Goal: Find specific page/section: Find specific page/section

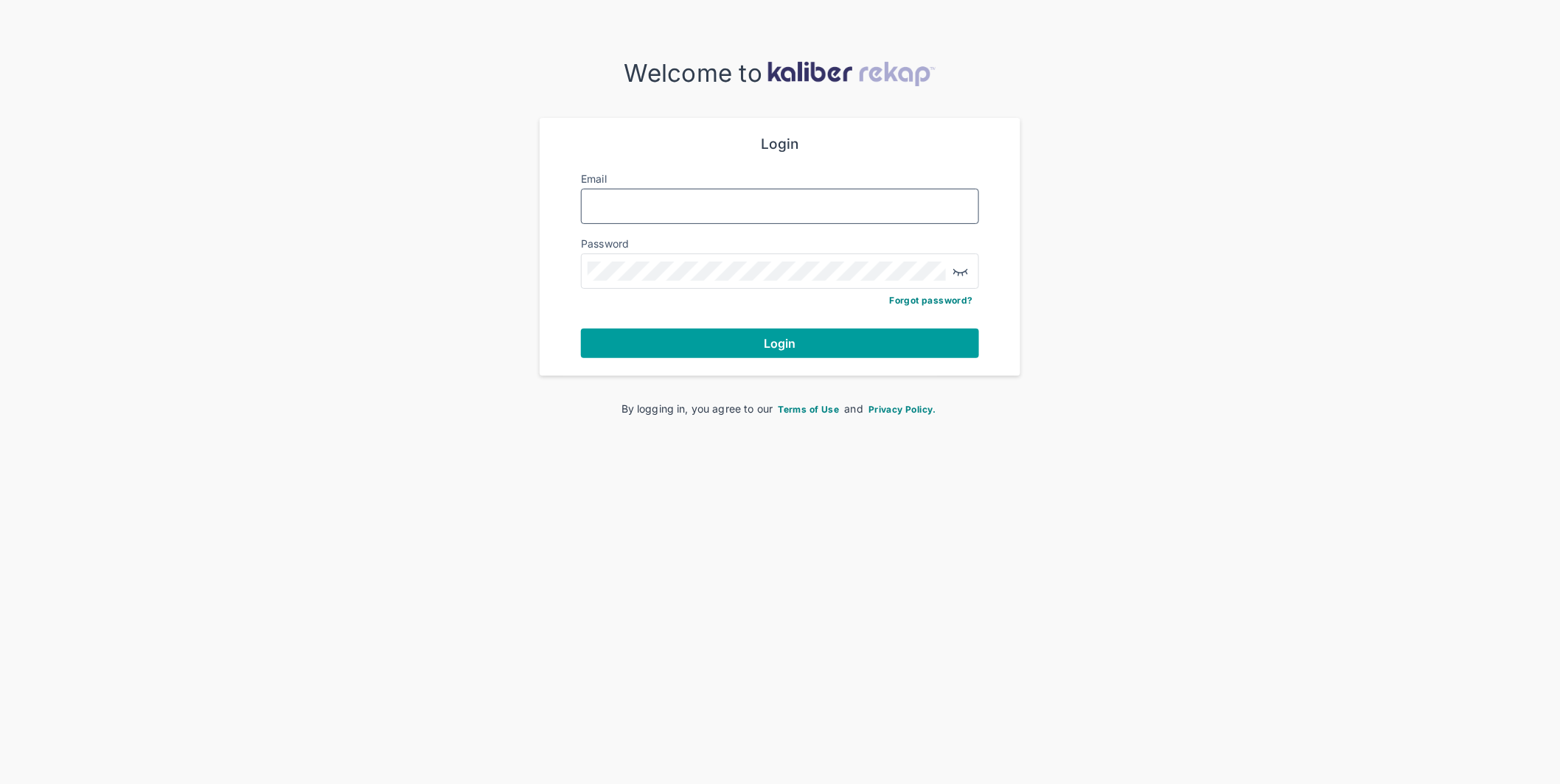
type input "**********"
click at [789, 342] on span "Login" at bounding box center [779, 343] width 32 height 15
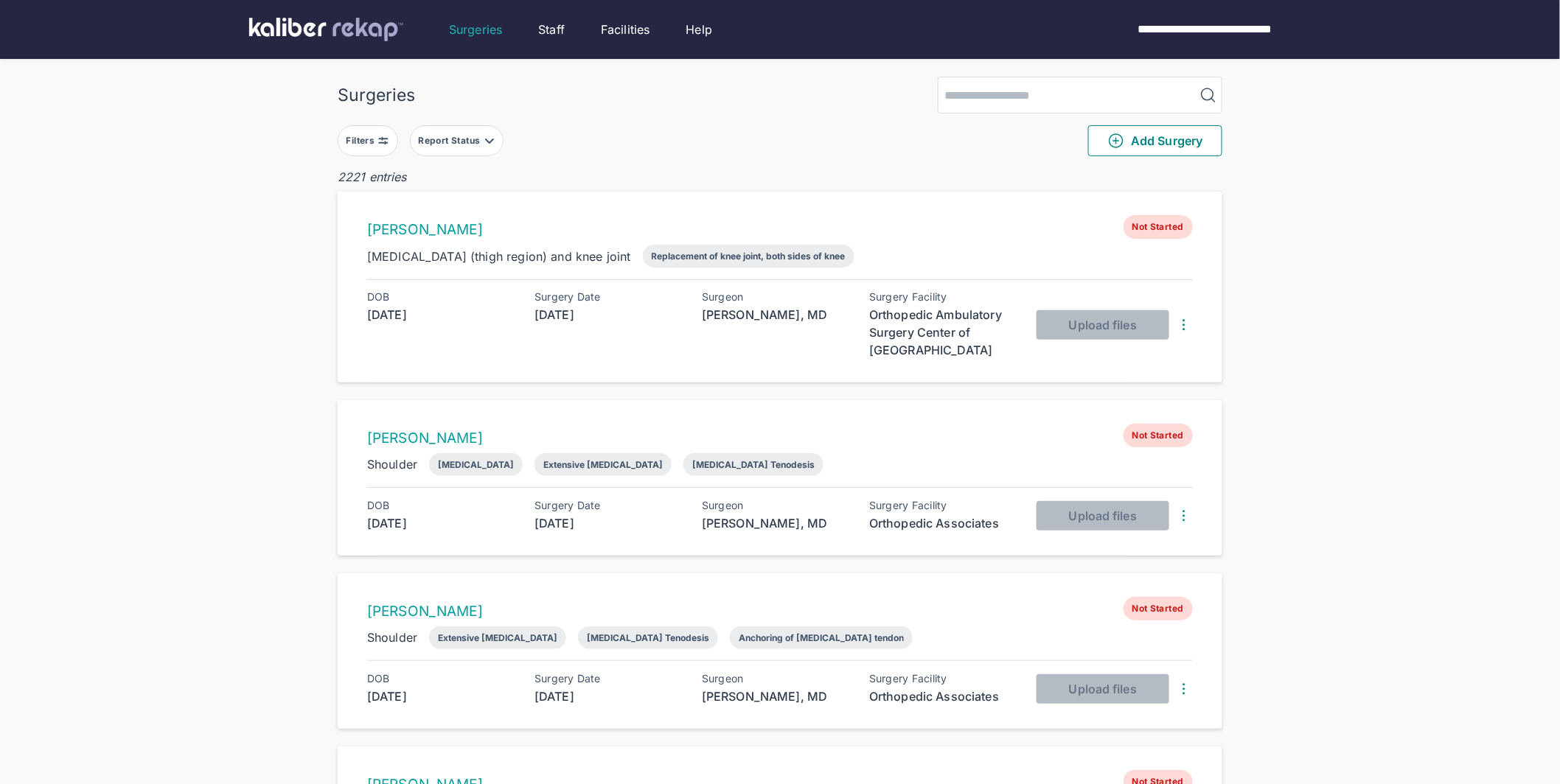
click at [376, 142] on div "Filters" at bounding box center [363, 141] width 31 height 12
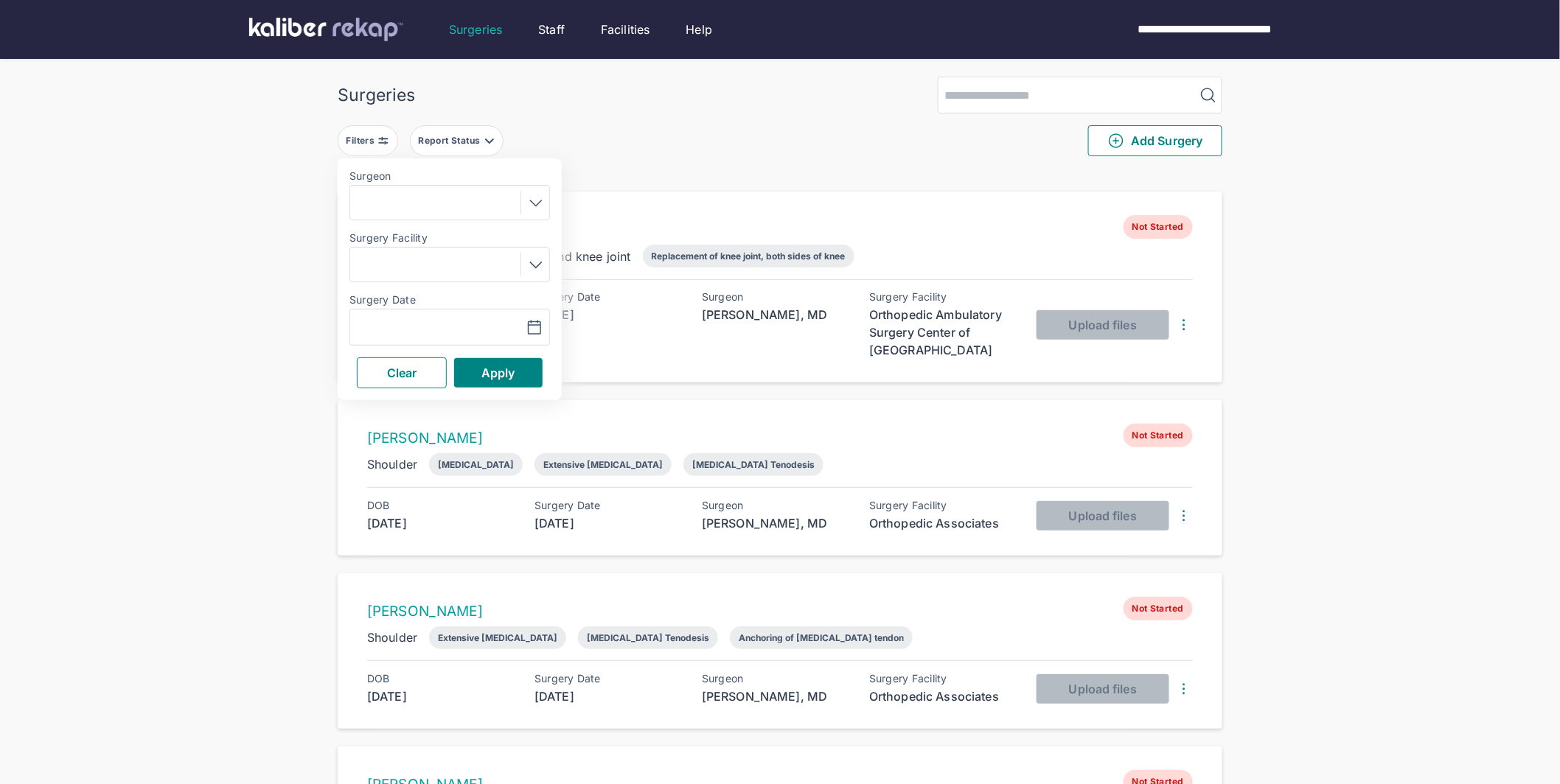
click at [447, 323] on div "Navigate forward to interact with the calendar and select a date. Press the que…" at bounding box center [399, 327] width 98 height 17
click at [500, 337] on button "button" at bounding box center [498, 327] width 102 height 34
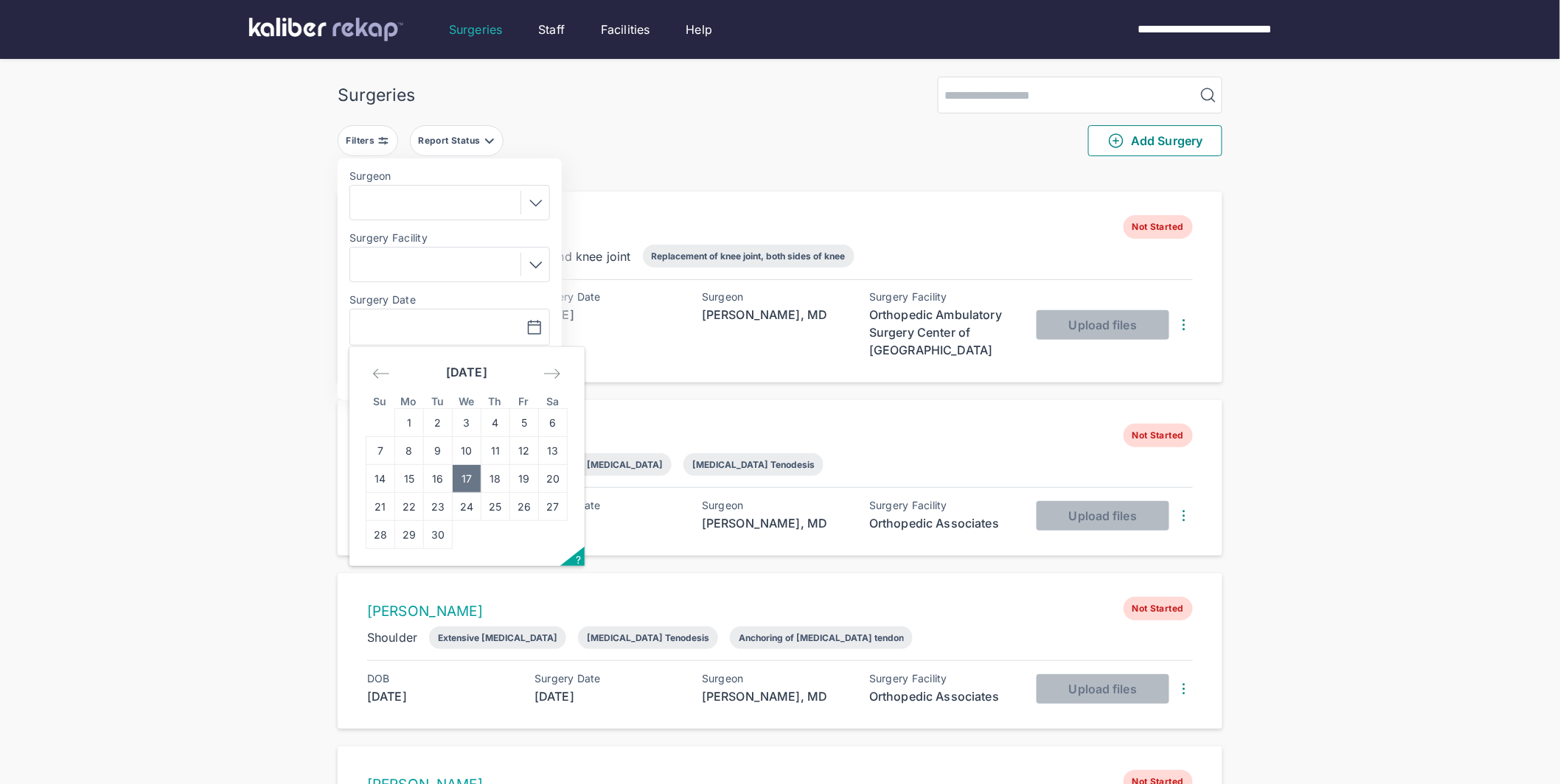
click at [469, 482] on td "17" at bounding box center [466, 479] width 29 height 28
type input "**********"
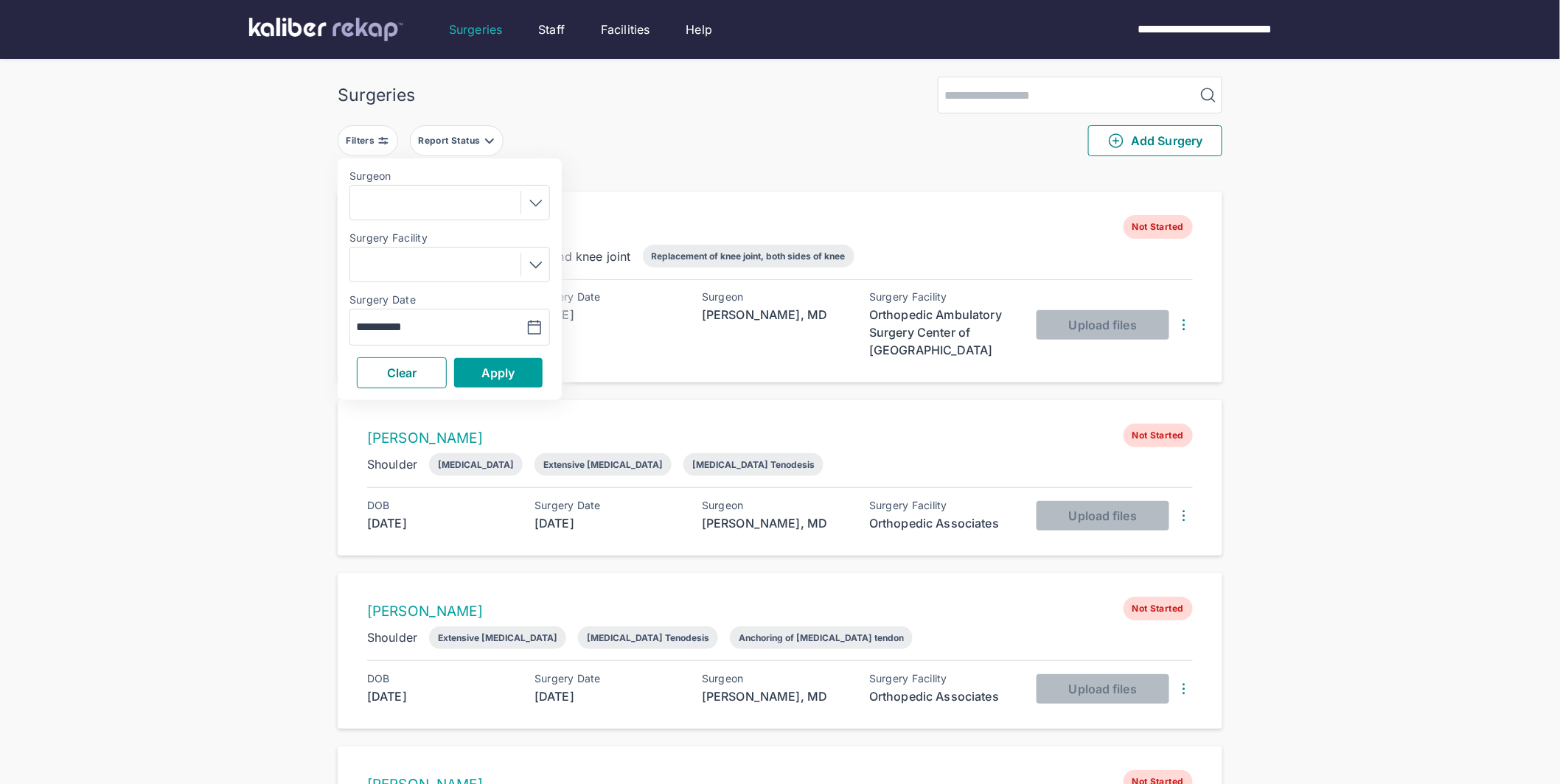
click at [512, 385] on button "Apply" at bounding box center [499, 373] width 89 height 30
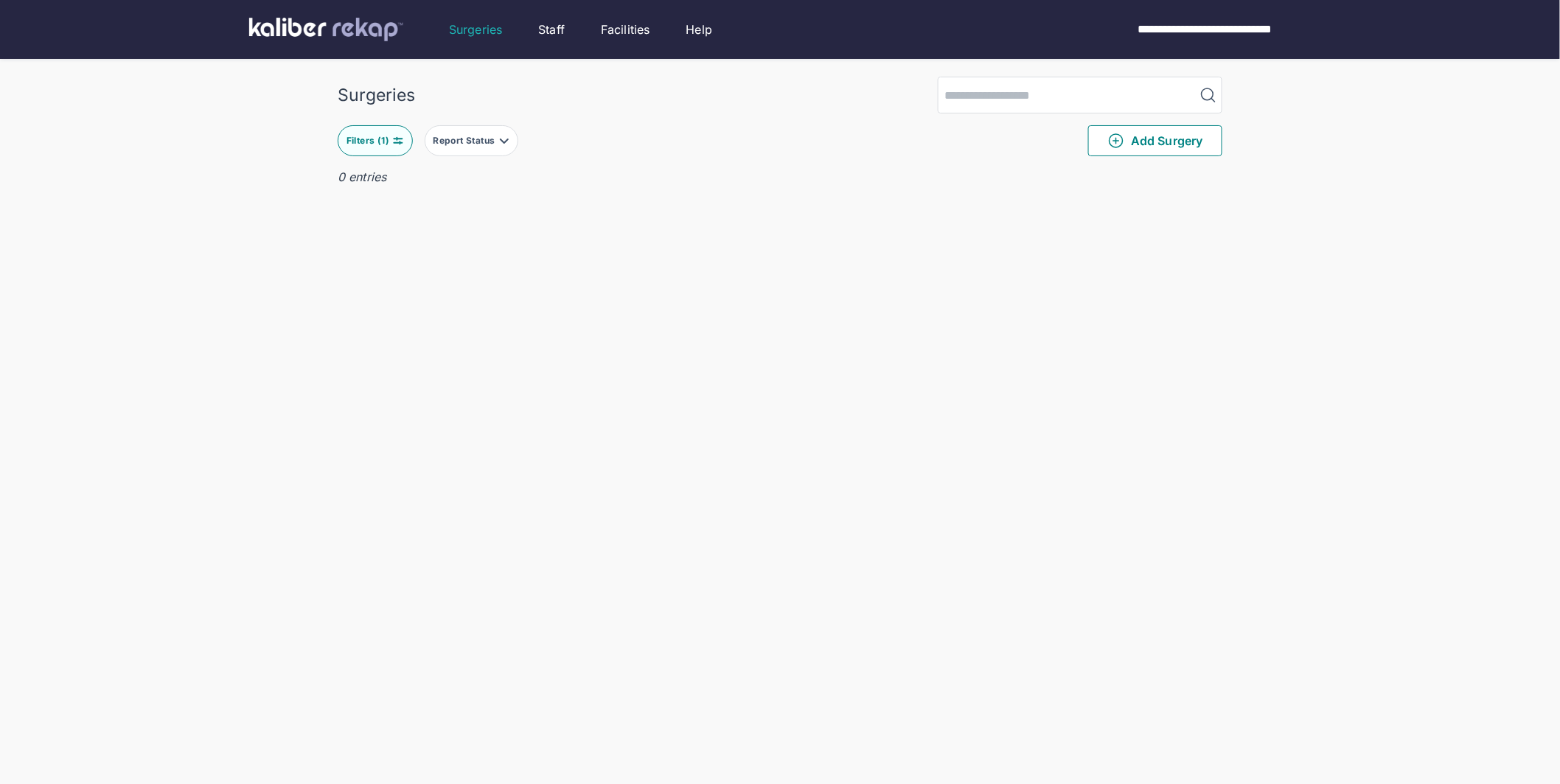
click at [404, 141] on img at bounding box center [398, 141] width 12 height 12
click at [464, 319] on button "button" at bounding box center [498, 327] width 102 height 34
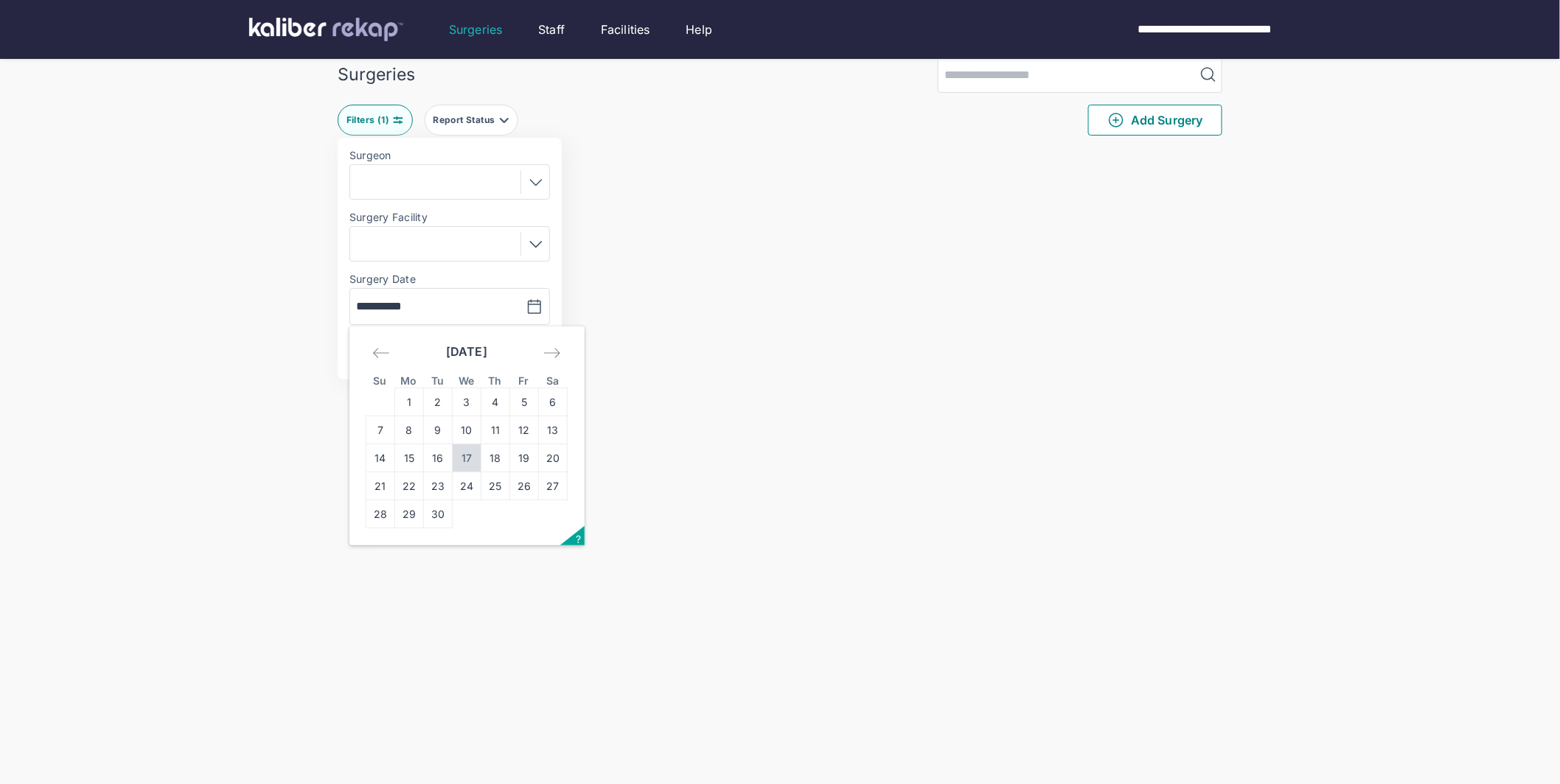
click at [470, 449] on td "17" at bounding box center [466, 458] width 29 height 28
click at [496, 367] on div "Clear Apply" at bounding box center [450, 353] width 200 height 31
click at [505, 361] on button "Apply" at bounding box center [499, 352] width 89 height 30
